Goal: Download file/media

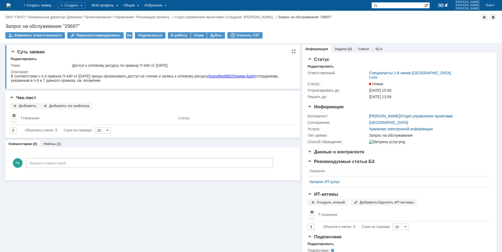
click at [124, 65] on div "Доступ к сетевому ресурсу по приказу П-440 от [DATE]" at bounding box center [182, 65] width 220 height 4
click at [83, 64] on div "Доступ к сетевому ресурсу по приказу П-440 от [DATE]" at bounding box center [182, 65] width 220 height 4
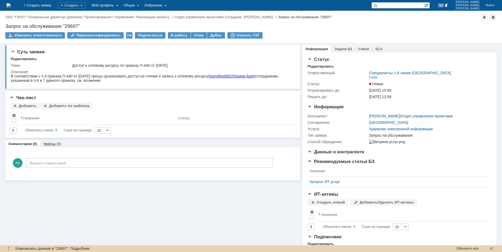
click at [51, 145] on link "Файлы" at bounding box center [49, 144] width 12 height 4
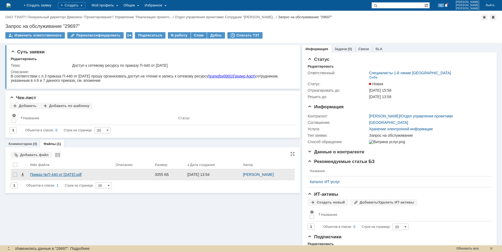
click at [67, 175] on div "Приказ №П-440 от [DATE].pdf" at bounding box center [71, 175] width 82 height 4
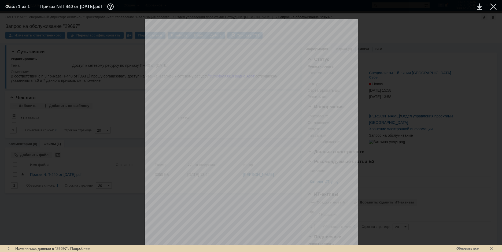
click at [497, 3] on table "Файл 1 из 1 Приказ №П-440 от [DATE].pdf" at bounding box center [251, 6] width 502 height 13
click at [495, 6] on div at bounding box center [493, 6] width 6 height 6
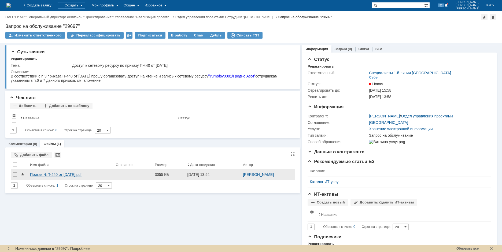
click at [74, 174] on div "Приказ №П-440 от [DATE].pdf" at bounding box center [71, 175] width 82 height 4
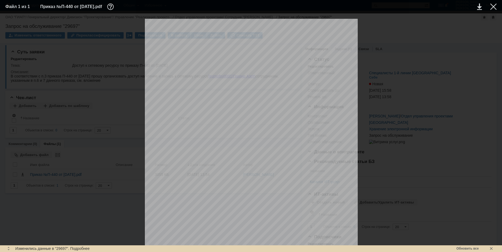
scroll to position [832, 0]
click at [496, 3] on div at bounding box center [493, 6] width 6 height 6
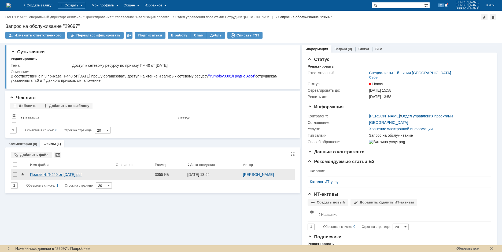
click at [67, 176] on div "Приказ №П-440 от [DATE].pdf" at bounding box center [71, 175] width 82 height 4
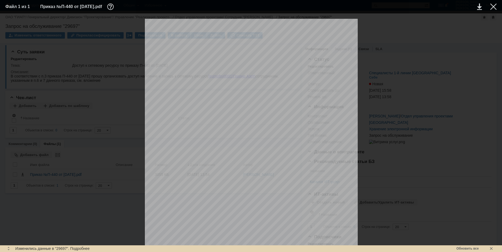
scroll to position [456, 0]
drag, startPoint x: 494, startPoint y: 7, endPoint x: 492, endPoint y: 12, distance: 5.4
click at [494, 7] on div at bounding box center [493, 6] width 6 height 6
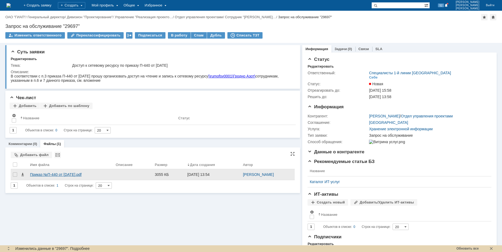
click at [76, 175] on div "Приказ №П-440 от [DATE].pdf" at bounding box center [71, 175] width 82 height 4
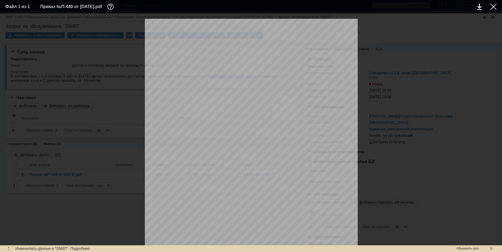
scroll to position [563, 0]
click at [491, 5] on div at bounding box center [493, 6] width 6 height 6
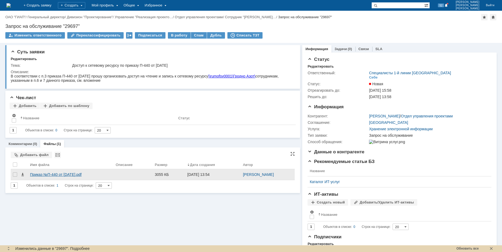
click at [68, 176] on div "Приказ №П-440 от [DATE].pdf" at bounding box center [71, 175] width 82 height 4
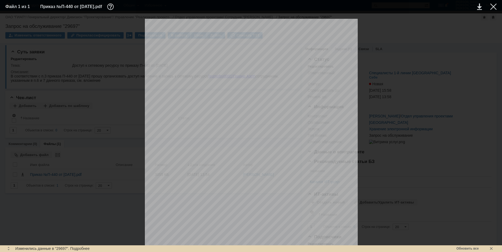
scroll to position [644, 0]
click at [493, 7] on div at bounding box center [493, 6] width 6 height 6
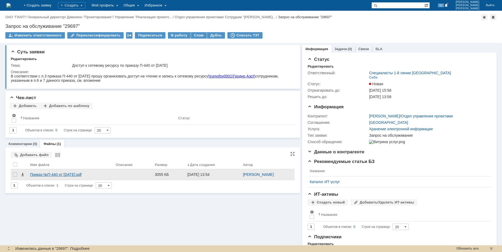
click at [64, 177] on div "Приказ №П-440 от [DATE].pdf" at bounding box center [71, 175] width 82 height 4
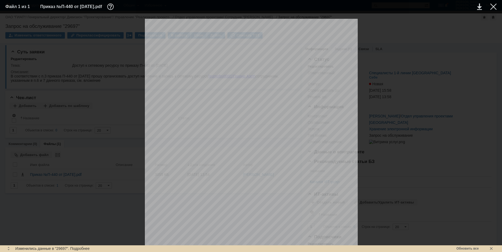
click at [495, 7] on div at bounding box center [493, 6] width 6 height 6
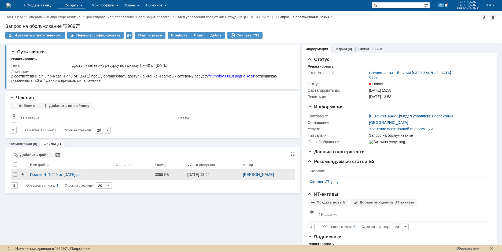
drag, startPoint x: 277, startPoint y: 174, endPoint x: 212, endPoint y: 174, distance: 64.9
click at [212, 174] on tr "Приказ №П-440 от [DATE].pdf 3055 КБ [DATE] 13:54 [PERSON_NAME]" at bounding box center [153, 174] width 284 height 11
copy tr "[PERSON_NAME]"
click at [72, 173] on div "Приказ №П-440 от [DATE].pdf" at bounding box center [71, 175] width 82 height 4
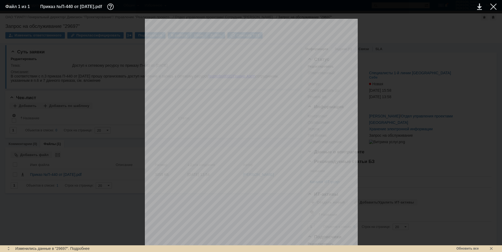
scroll to position [671, 0]
click at [494, 8] on div at bounding box center [493, 6] width 6 height 6
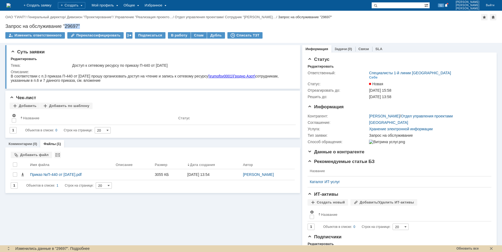
drag, startPoint x: 65, startPoint y: 27, endPoint x: 85, endPoint y: 27, distance: 19.3
click at [85, 27] on div "Запрос на обслуживание "29697"" at bounding box center [251, 26] width 492 height 5
copy div "29697""
